Goal: Task Accomplishment & Management: Manage account settings

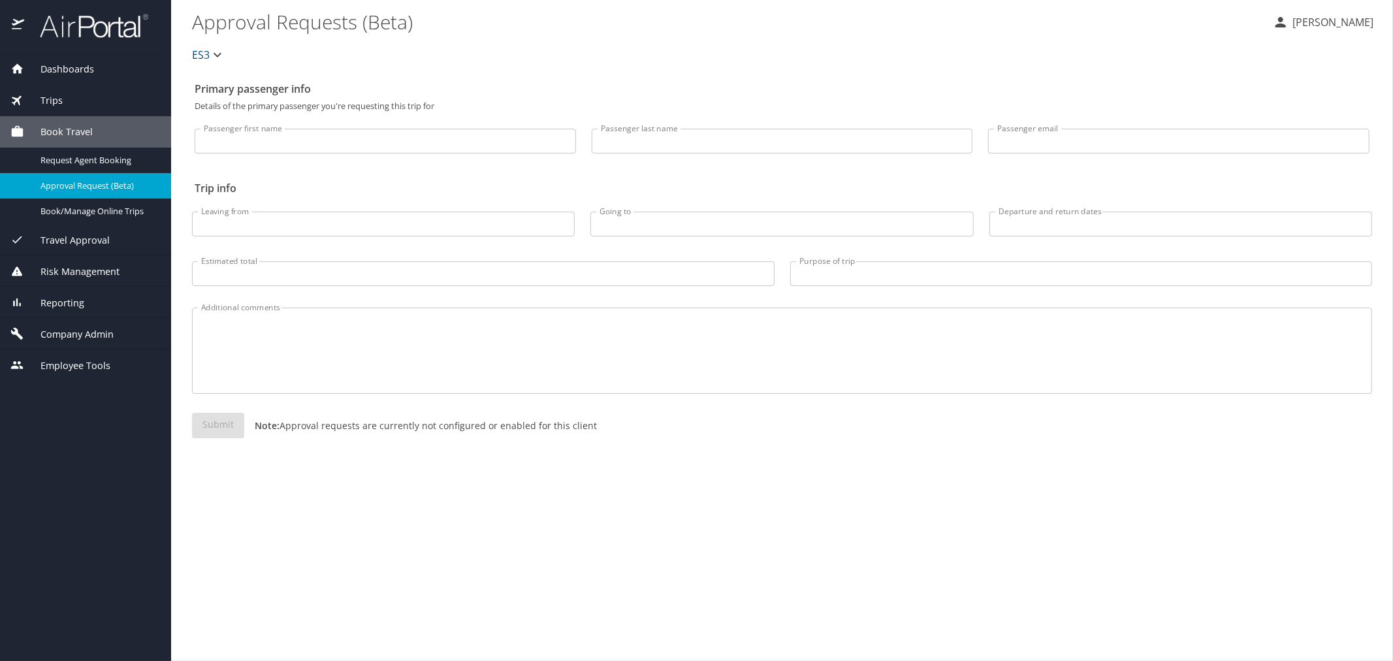
click at [103, 336] on span "Company Admin" at bounding box center [68, 334] width 89 height 14
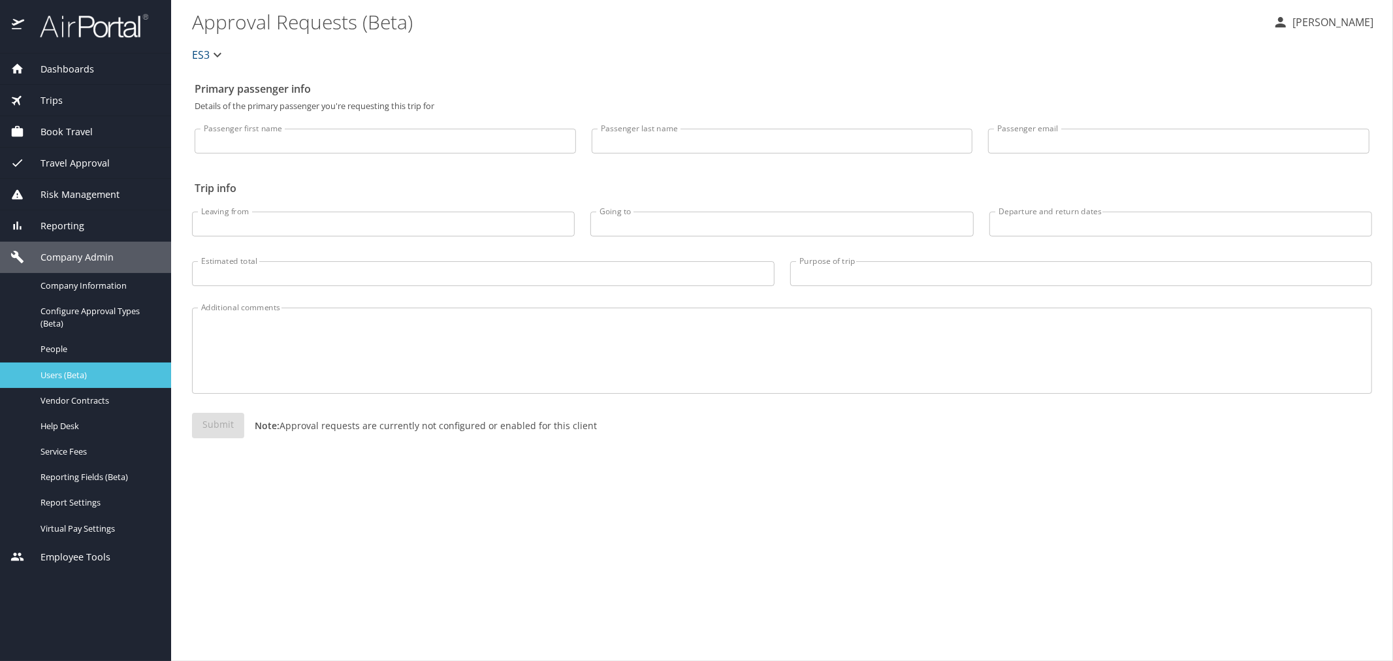
click at [106, 376] on span "Users (Beta)" at bounding box center [98, 375] width 115 height 12
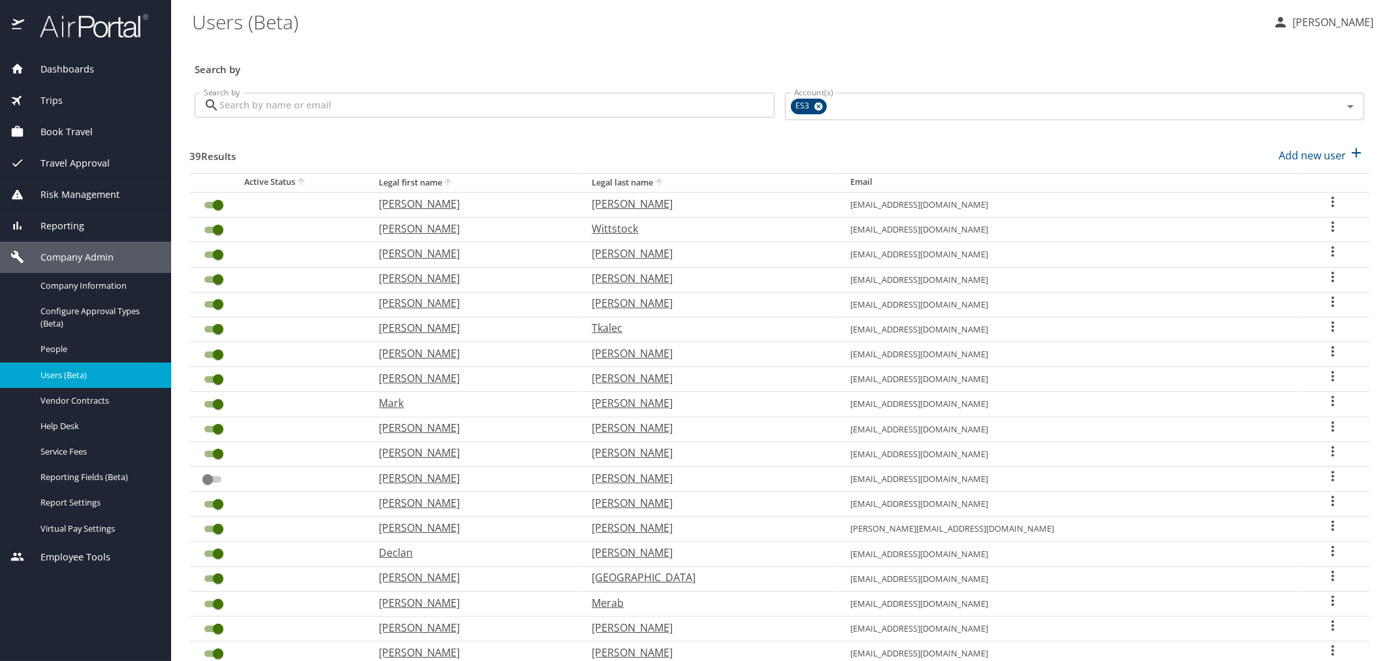
scroll to position [217, 0]
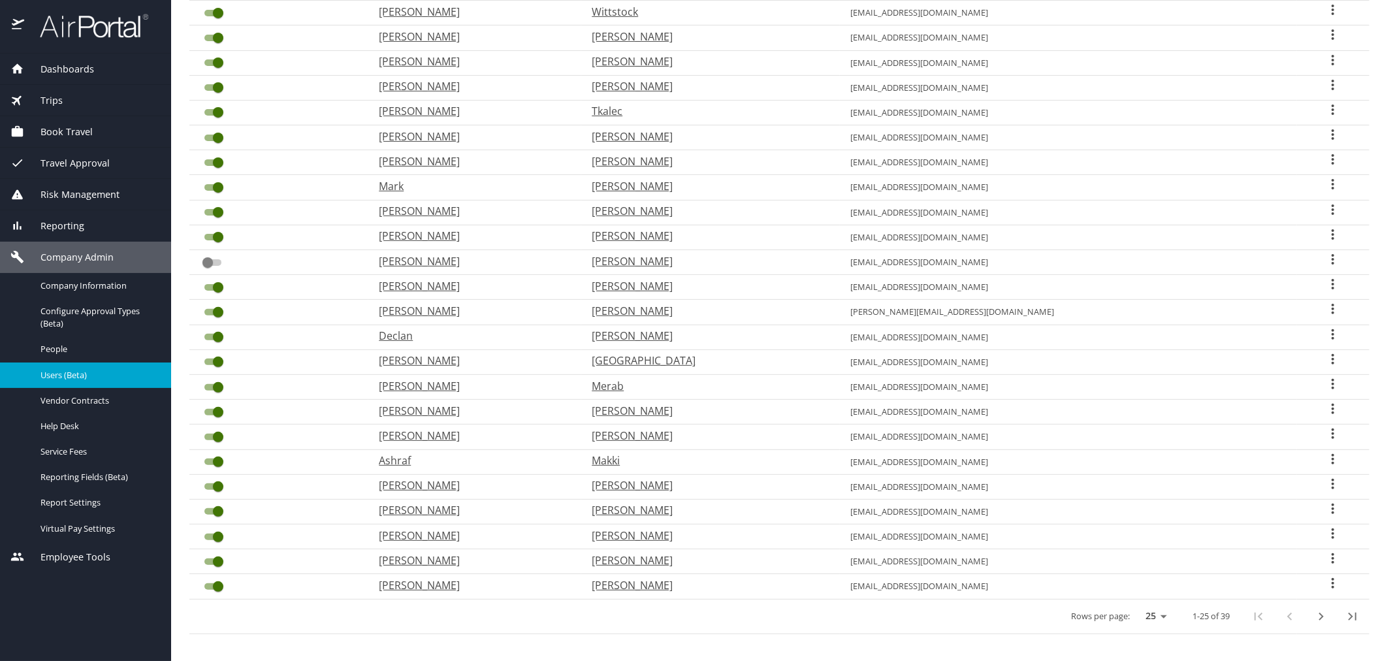
click at [1314, 610] on icon "next page" at bounding box center [1322, 617] width 16 height 16
checkbox input "true"
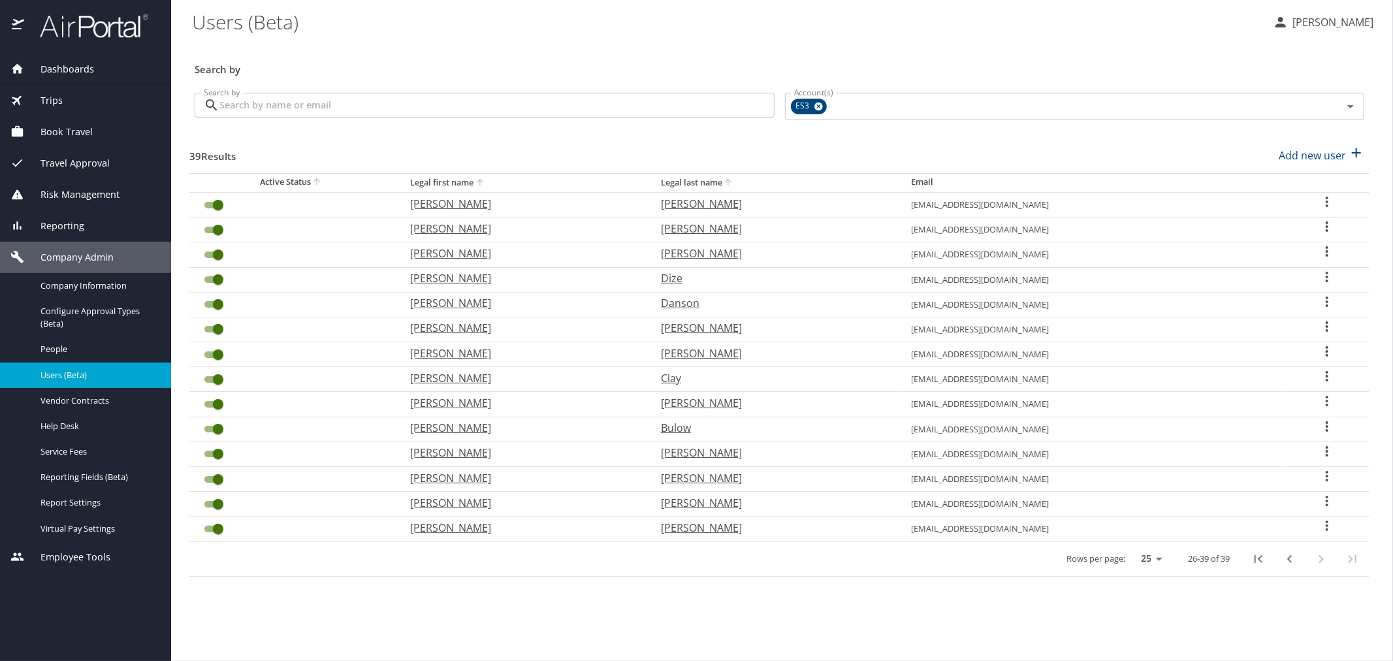
scroll to position [0, 0]
click at [1323, 199] on icon "User Search Table" at bounding box center [1328, 202] width 16 height 16
click at [1227, 211] on p "View profile" at bounding box center [1255, 204] width 57 height 16
select select "US"
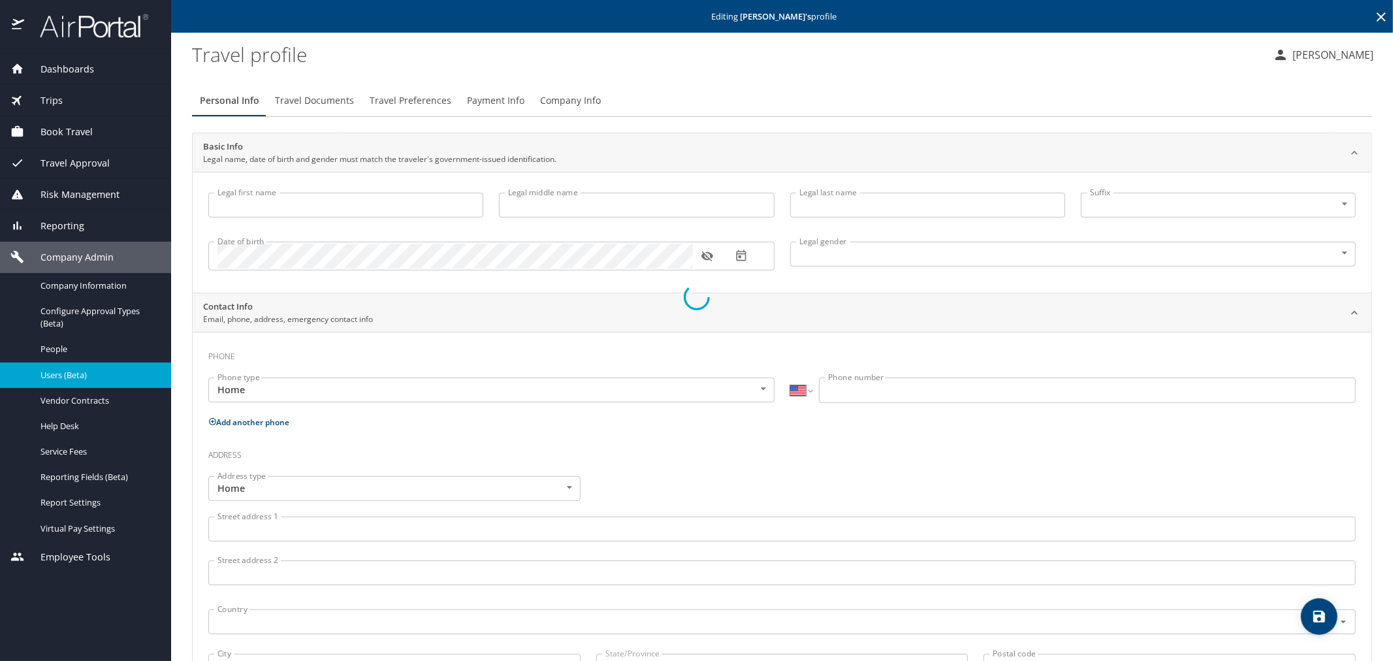
type input "[PERSON_NAME]"
type input "[DEMOGRAPHIC_DATA]"
select select "US"
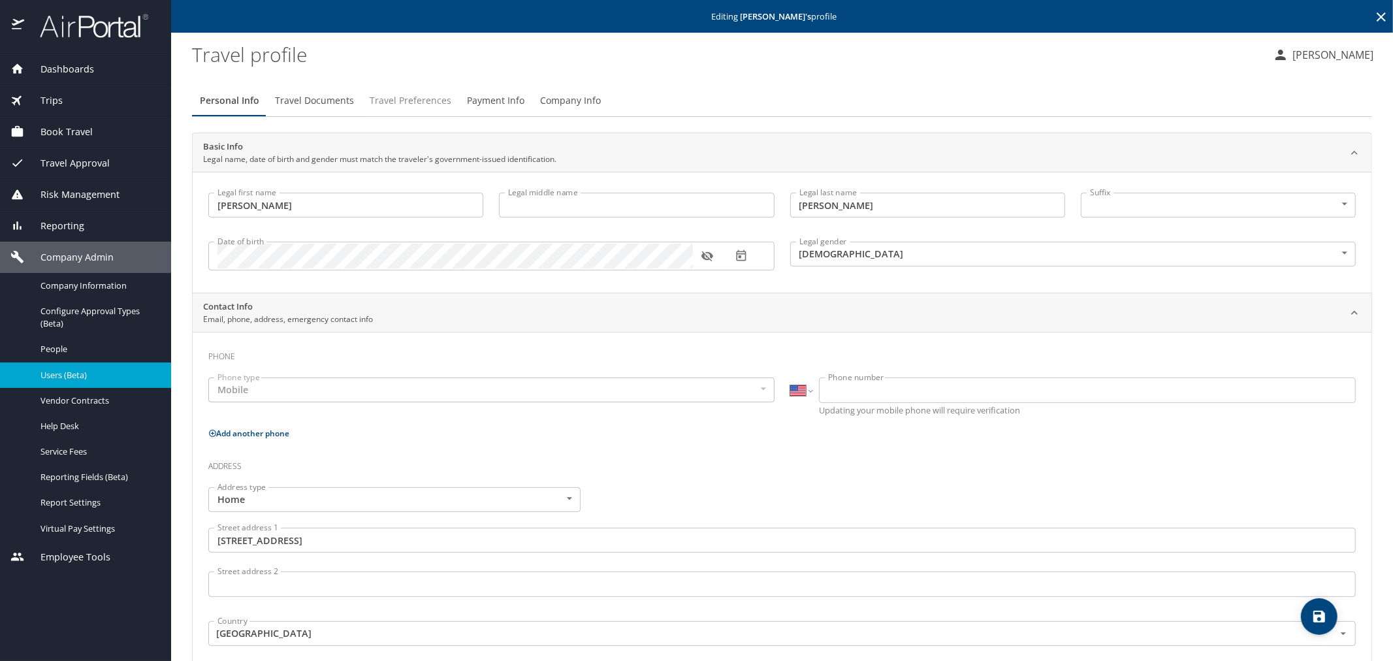
click at [399, 108] on span "Travel Preferences" at bounding box center [411, 101] width 82 height 16
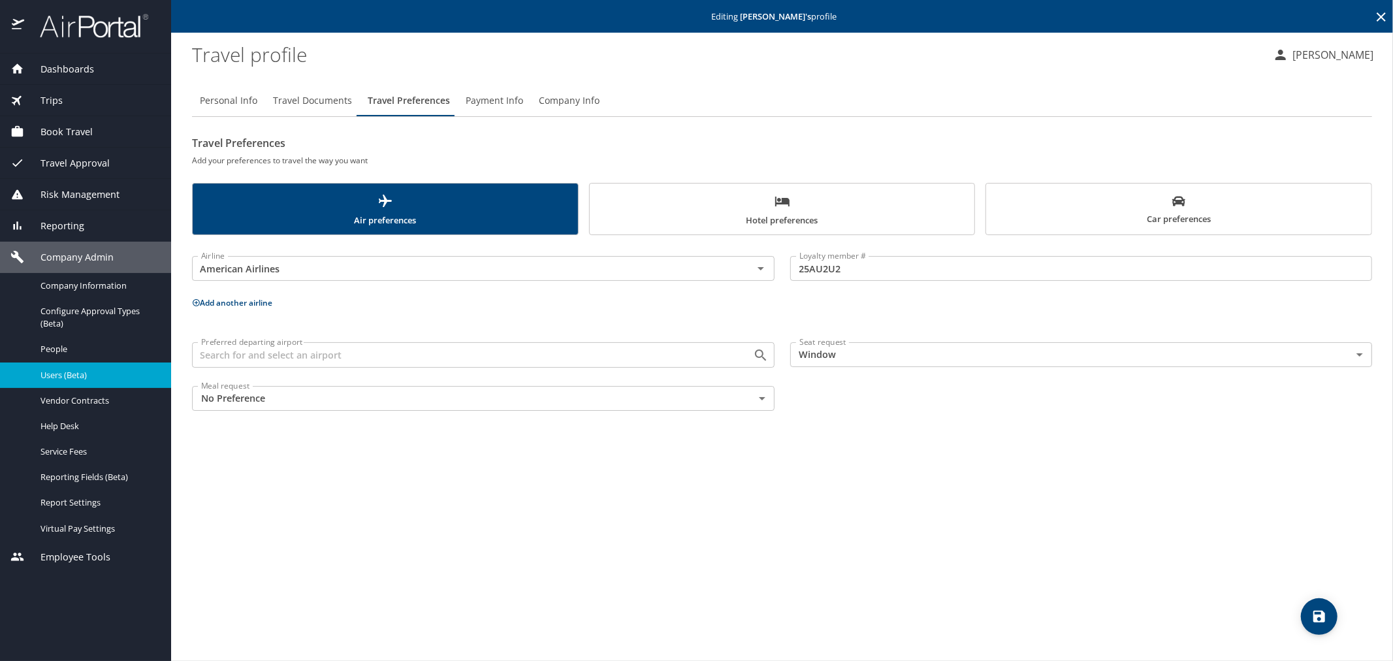
click at [854, 225] on span "Hotel preferences" at bounding box center [783, 210] width 370 height 35
